Goal: Share content

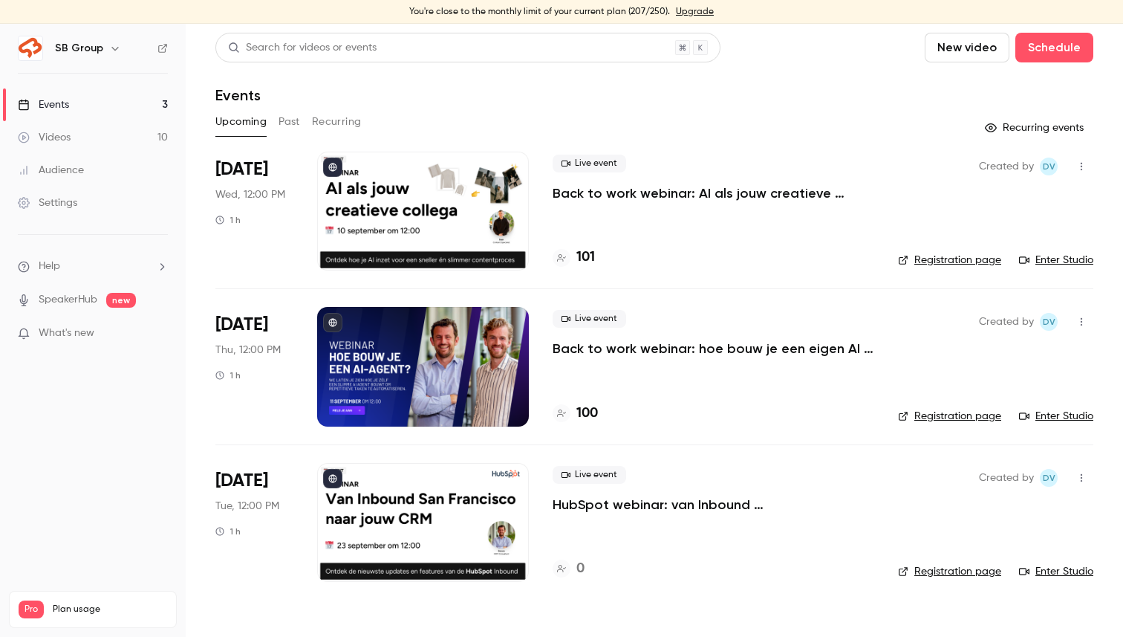
click at [1076, 152] on div "Created by Dv Registration page Enter Studio" at bounding box center [995, 211] width 195 height 119
click at [1076, 158] on button "button" at bounding box center [1082, 167] width 24 height 24
click at [1016, 204] on div "Share" at bounding box center [1024, 204] width 113 height 15
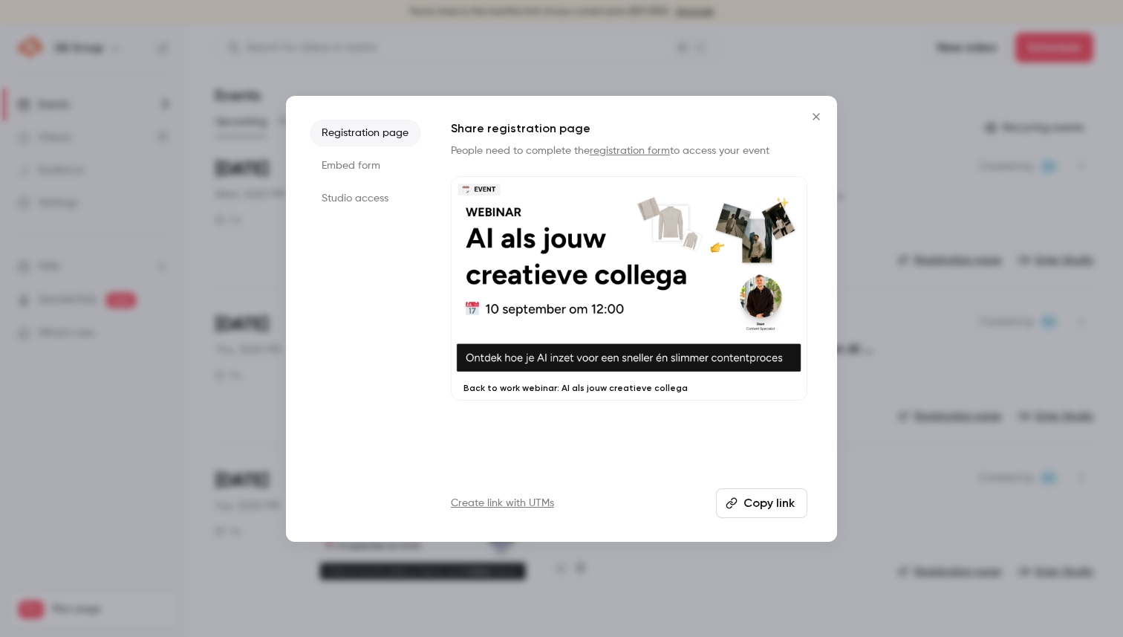
click at [761, 504] on button "Copy link" at bounding box center [761, 503] width 91 height 30
click at [579, 44] on div at bounding box center [561, 318] width 1123 height 637
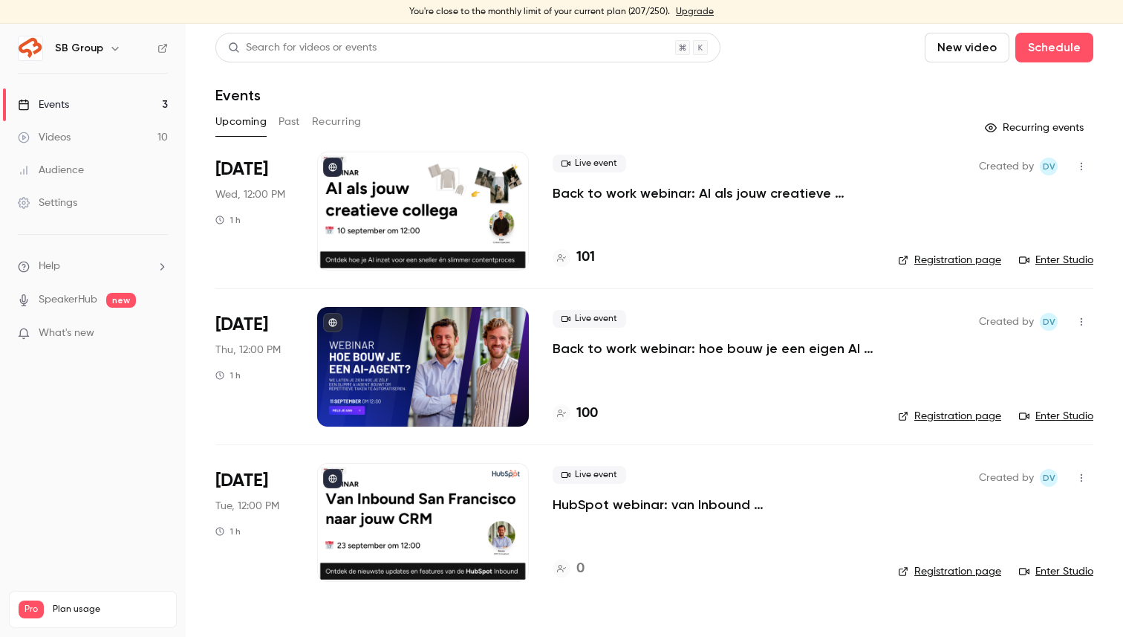
click at [1039, 261] on link "Enter Studio" at bounding box center [1056, 260] width 74 height 15
